Goal: Task Accomplishment & Management: Use online tool/utility

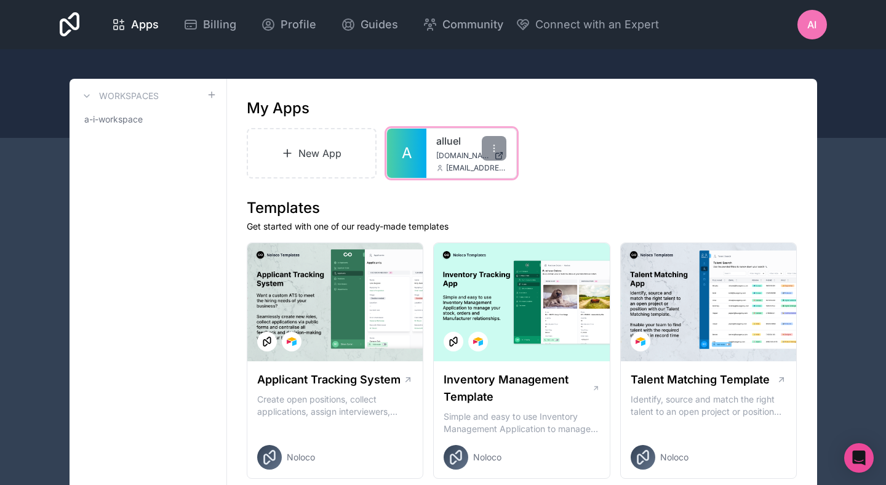
click at [462, 167] on span "[EMAIL_ADDRESS][DOMAIN_NAME]" at bounding box center [476, 168] width 60 height 10
click at [501, 161] on div "alluel [DOMAIN_NAME] [EMAIL_ADDRESS][DOMAIN_NAME]" at bounding box center [471, 153] width 90 height 49
click at [521, 140] on div "New App A alluel [DOMAIN_NAME] [EMAIL_ADDRESS][DOMAIN_NAME]" at bounding box center [522, 153] width 551 height 50
click at [452, 150] on div "alluel [DOMAIN_NAME] [EMAIL_ADDRESS][DOMAIN_NAME]" at bounding box center [471, 153] width 90 height 49
click at [378, 151] on div "New App A alluel alluel.noloco.co forms@alluel.com" at bounding box center [522, 153] width 551 height 50
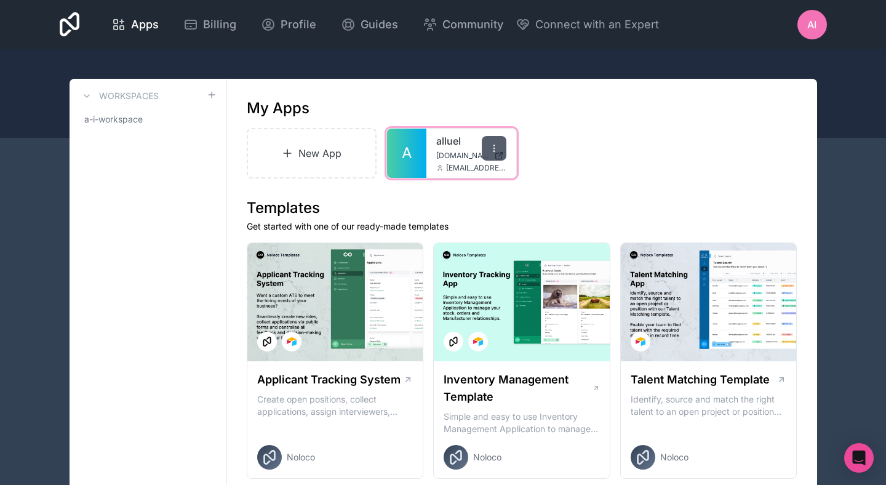
click at [500, 156] on div at bounding box center [494, 148] width 25 height 25
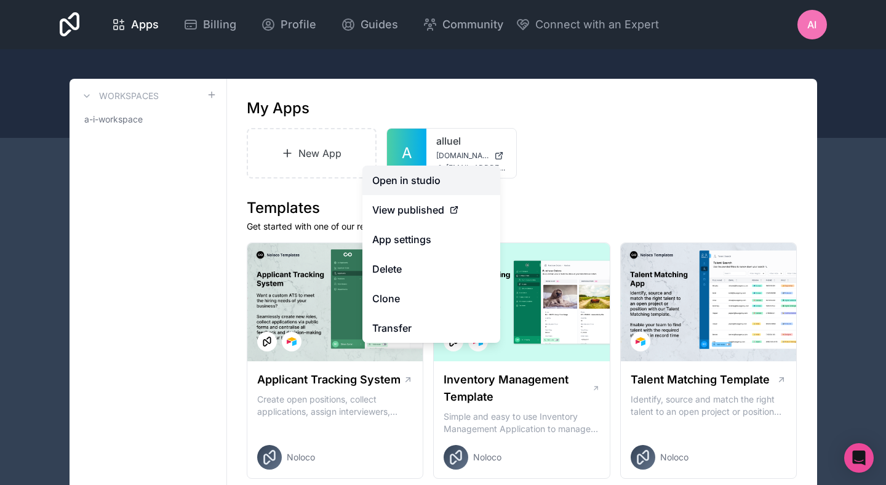
click at [412, 183] on link "Open in studio" at bounding box center [431, 181] width 138 height 30
